Goal: Information Seeking & Learning: Understand process/instructions

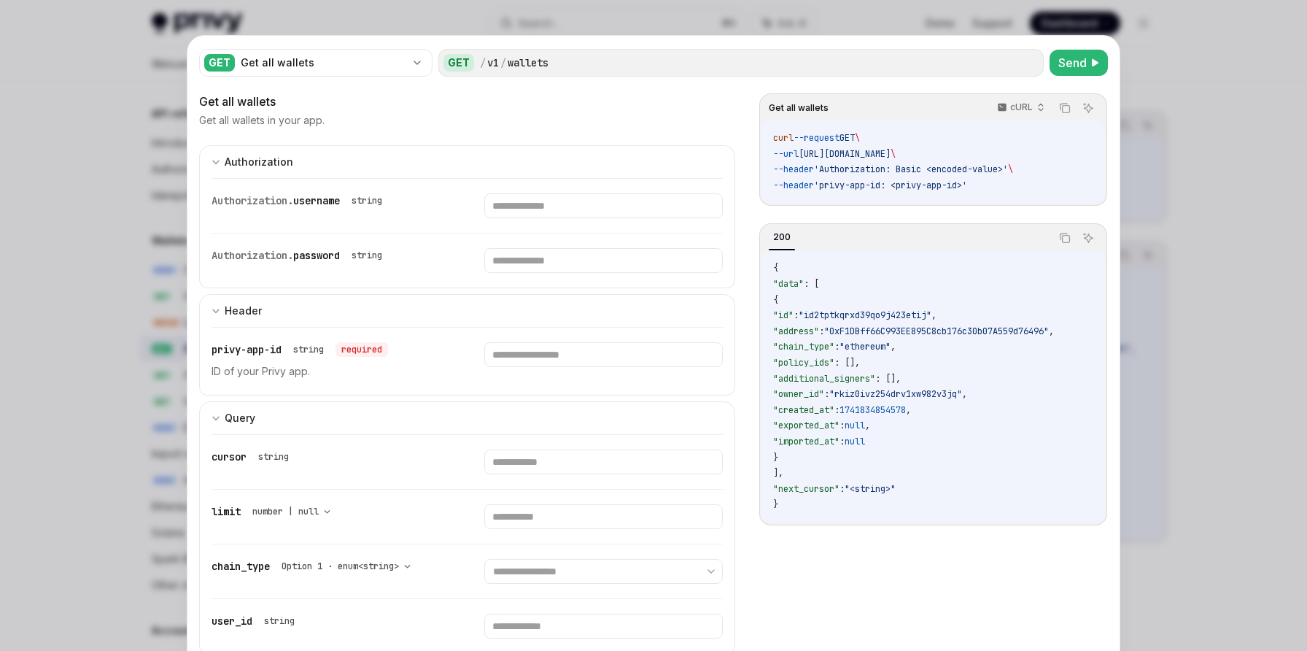
scroll to position [76, 0]
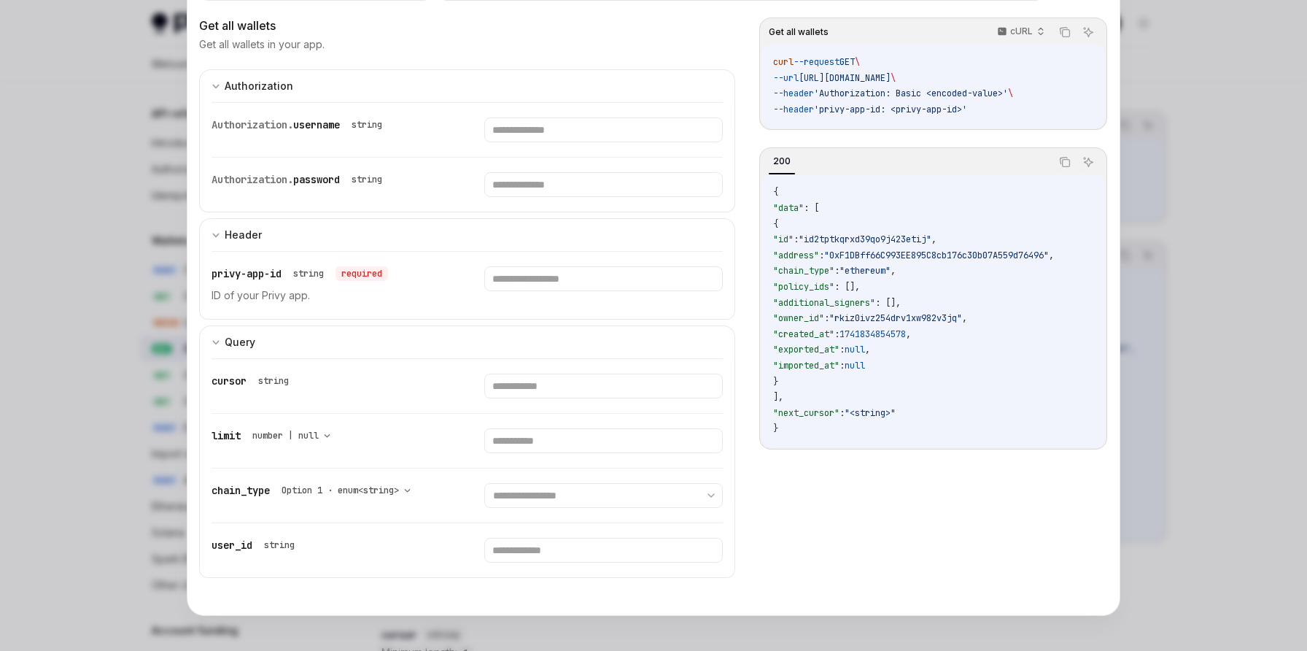
click at [101, 309] on div at bounding box center [653, 325] width 1307 height 651
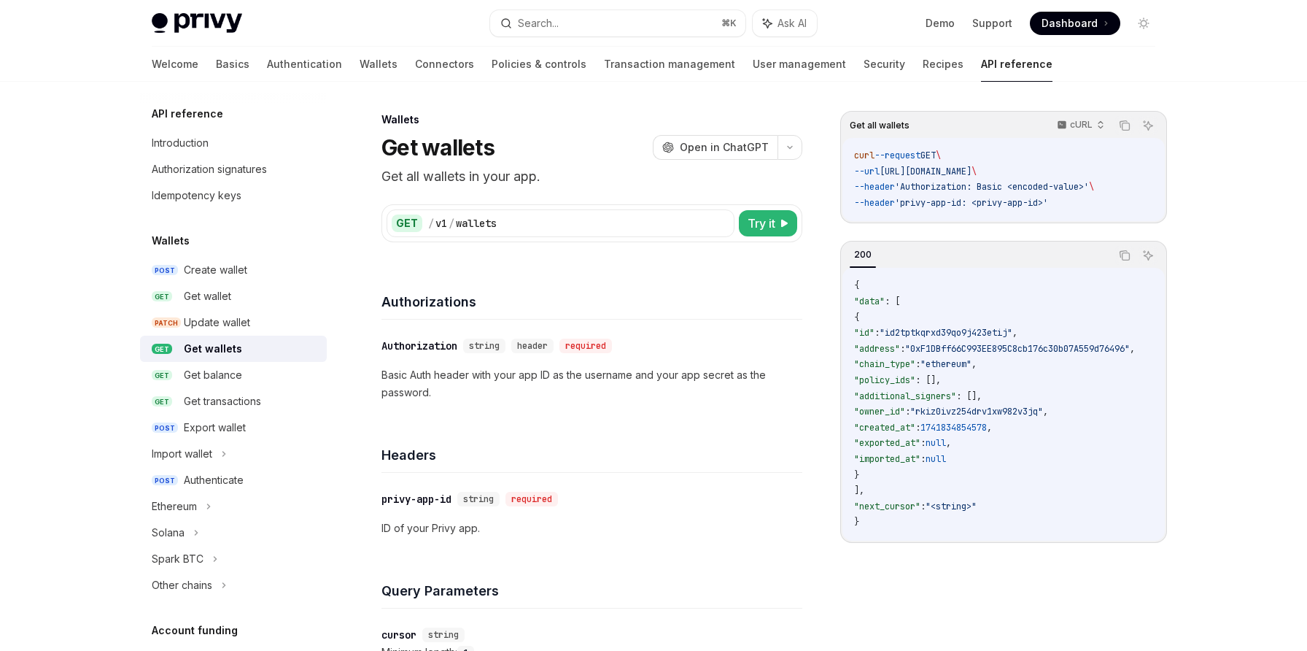
click at [360, 62] on link "Wallets" at bounding box center [379, 64] width 38 height 35
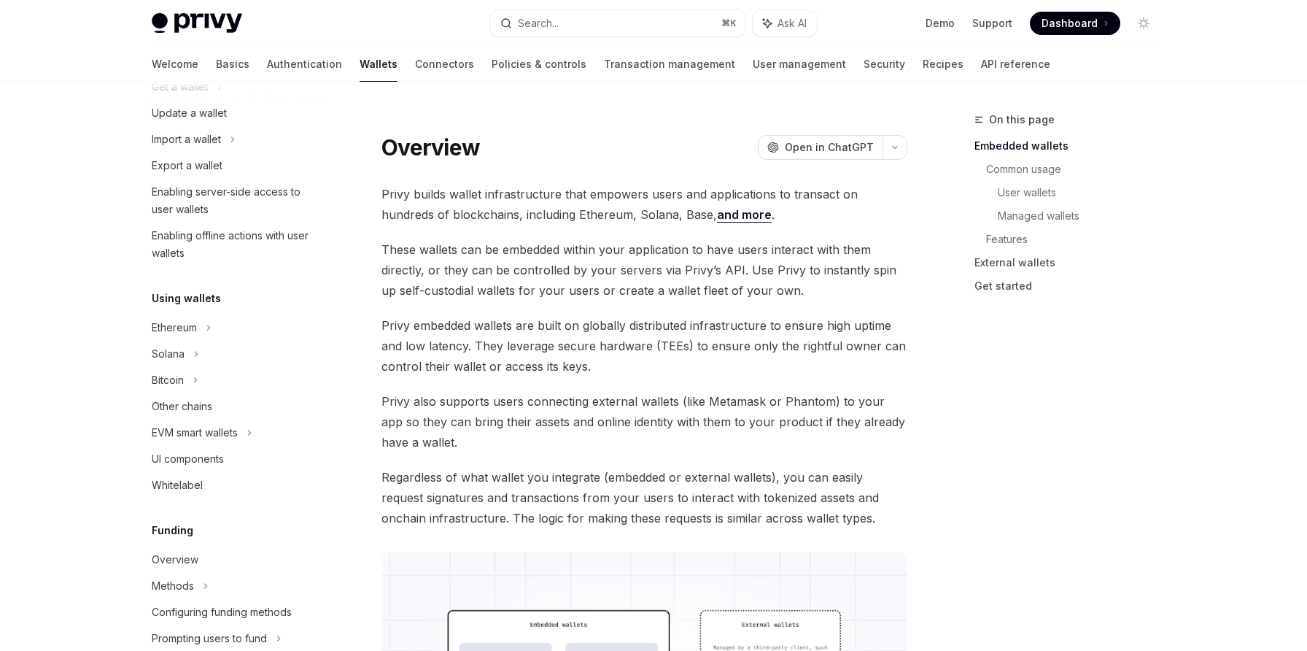
scroll to position [168, 0]
click at [191, 360] on div "Solana" at bounding box center [233, 351] width 187 height 26
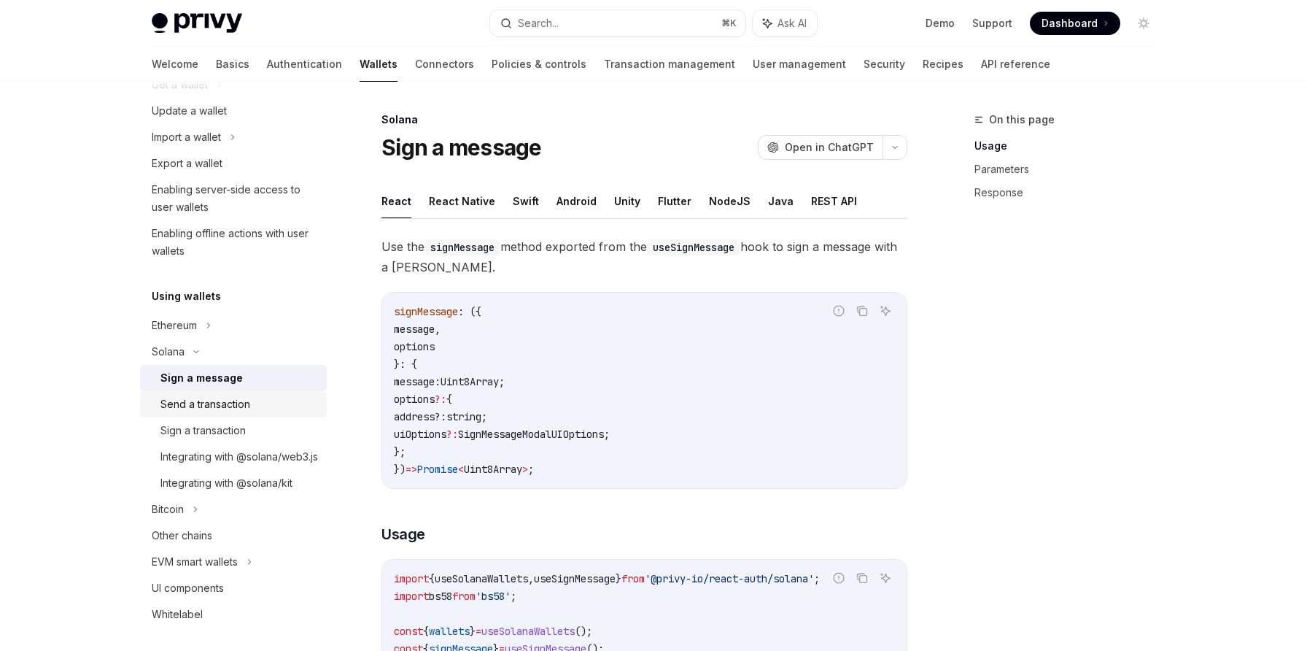
click at [201, 402] on div "Send a transaction" at bounding box center [205, 404] width 90 height 18
type textarea "*"
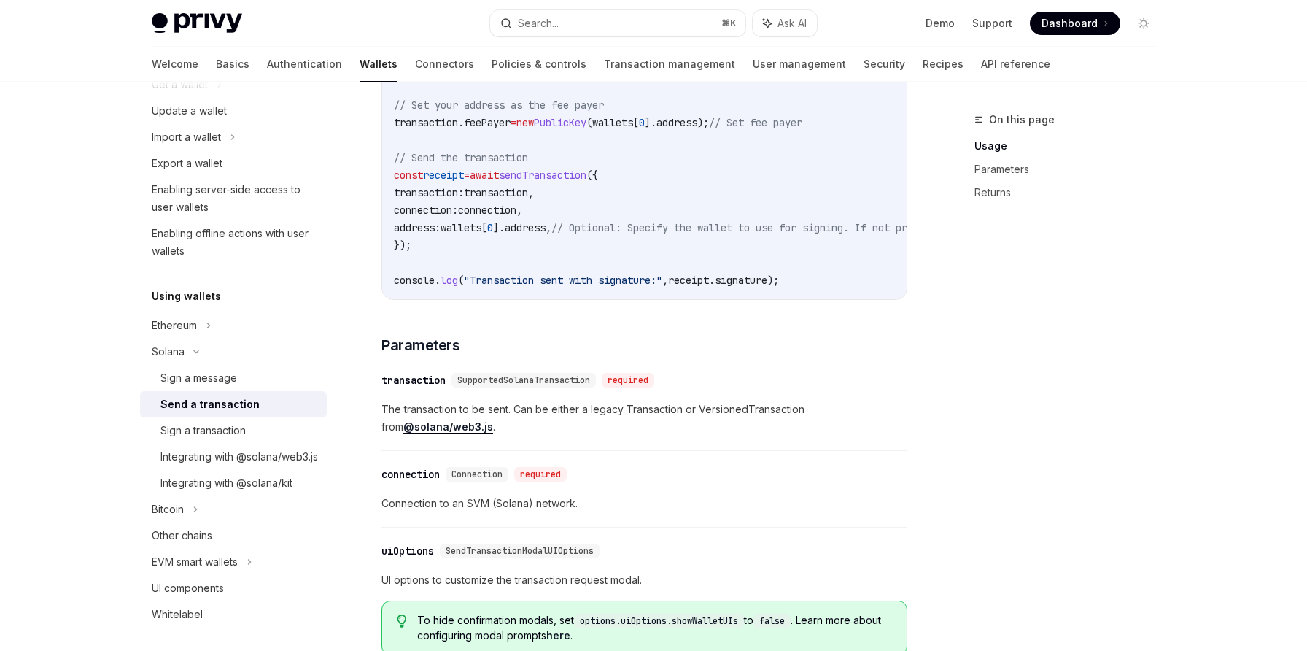
scroll to position [752, 0]
